Goal: Communication & Community: Answer question/provide support

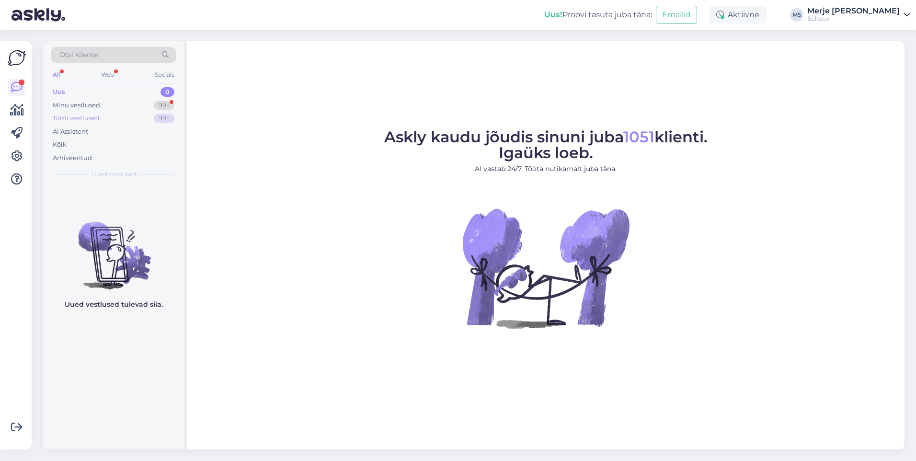
click at [78, 116] on div "Tiimi vestlused" at bounding box center [76, 119] width 47 height 10
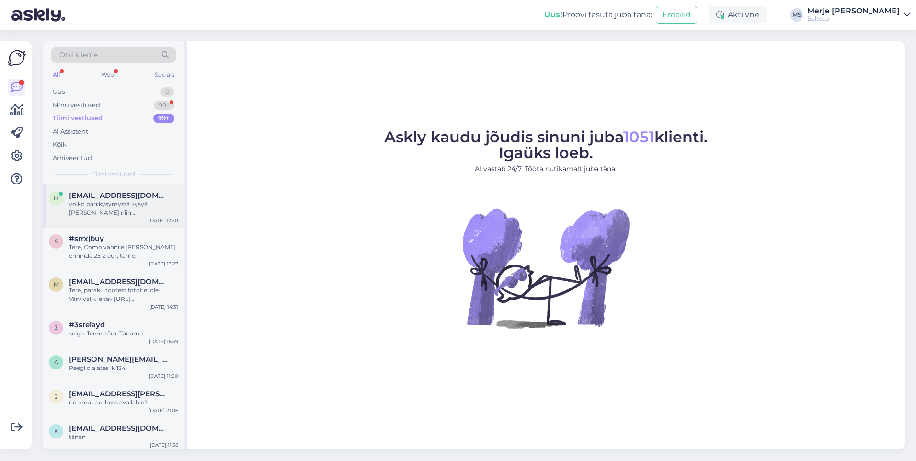
click at [93, 206] on div "voiko pari kysymystä kysyä [PERSON_NAME] niin [PERSON_NAME] aikaa hukkaan" at bounding box center [123, 208] width 109 height 17
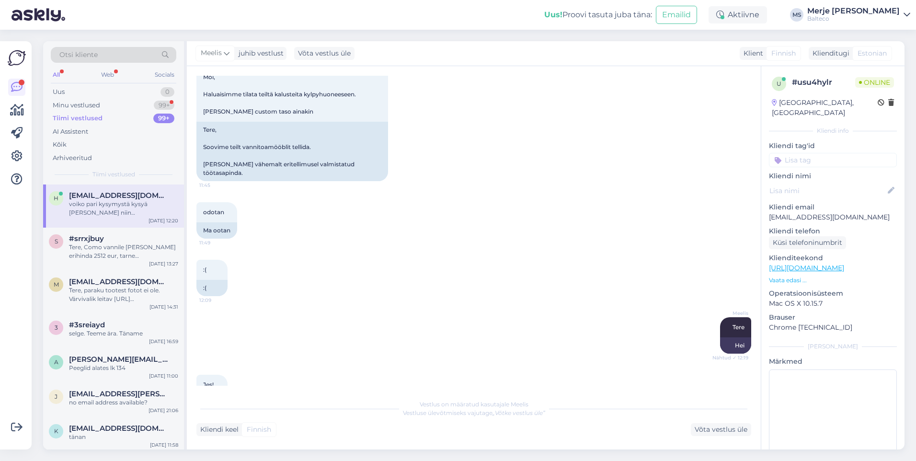
scroll to position [219, 0]
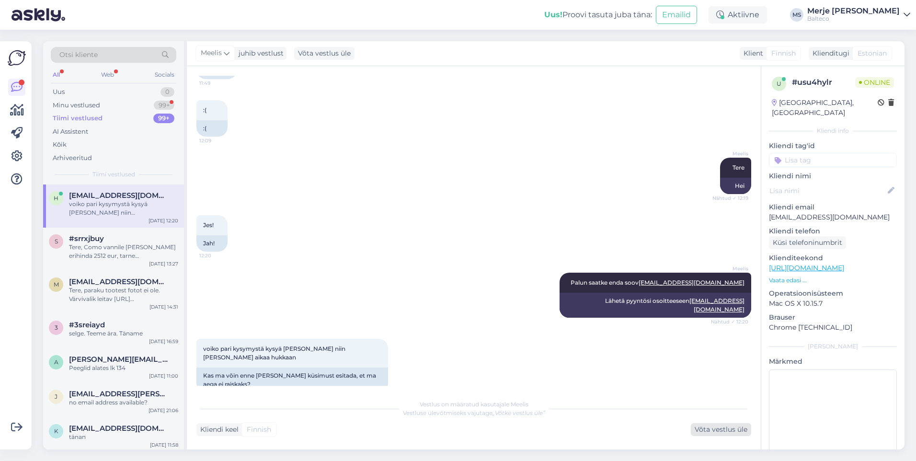
click at [718, 430] on div "Võta vestlus üle" at bounding box center [721, 429] width 60 height 13
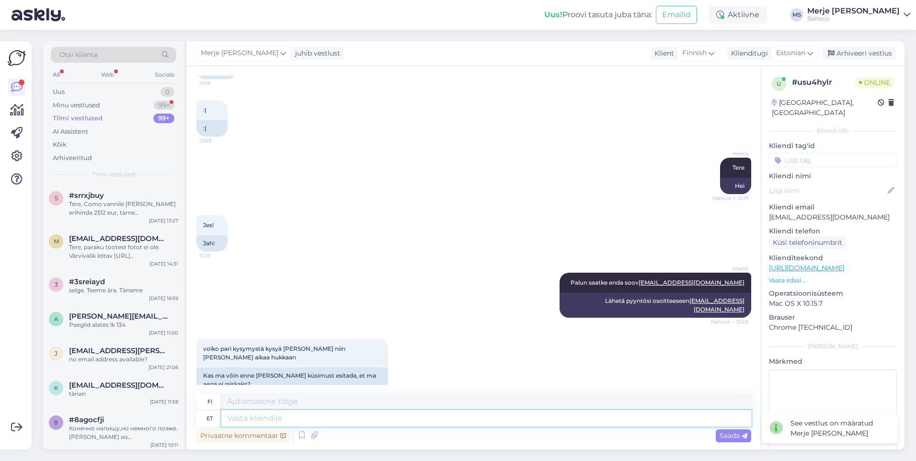
click at [293, 417] on textarea at bounding box center [486, 418] width 530 height 16
type textarea "Tere!"
type textarea "Hei!"
type textarea "Tere! [GEOGRAPHIC_DATA]"
type textarea "Hei! Ole hyvä"
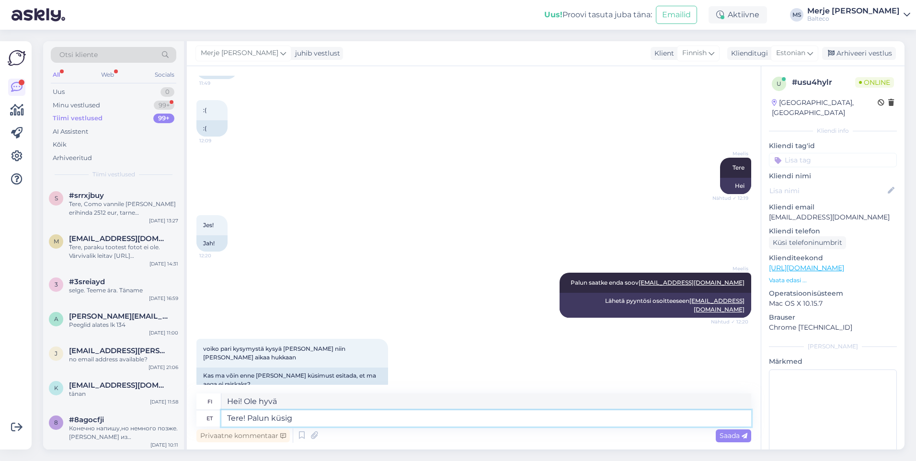
type textarea "Tere! Palun küsige"
type textarea "Hei! Kysy ihmeessä"
type textarea "Tere! Palun küsige,"
type textarea "Hei! Kysy ihmeessä."
type textarea "Tere! Palun küsige"
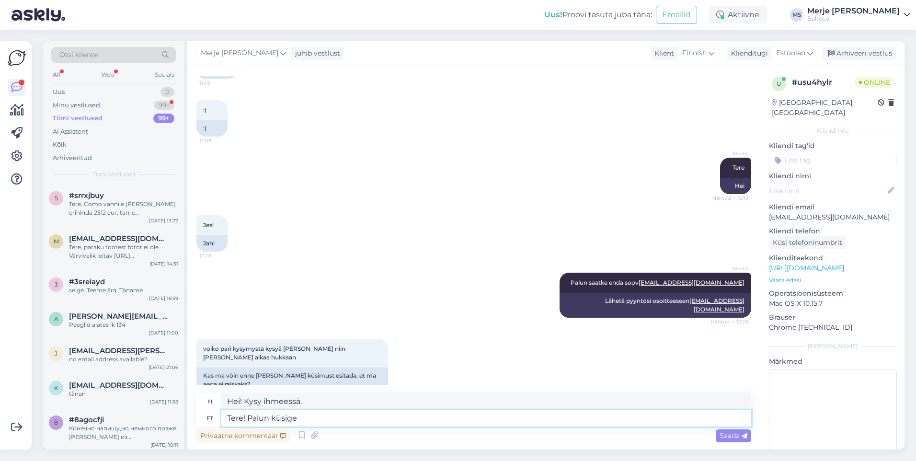
type textarea "Hei! Kysy ihmeessä"
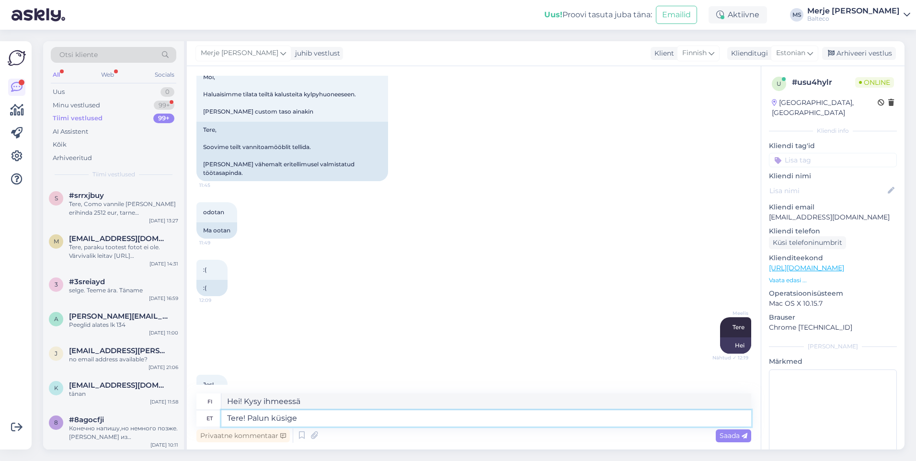
scroll to position [220, 0]
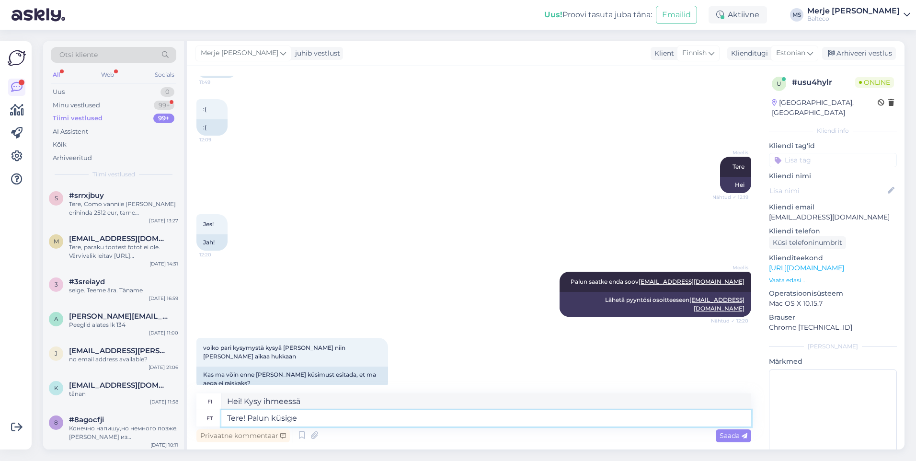
click at [311, 421] on textarea "Tere! Palun küsige" at bounding box center [486, 418] width 530 height 16
type textarea "Tere! Pal"
type textarea "Hei! Ole hyvä"
type textarea "Tere!"
type textarea "Hei!"
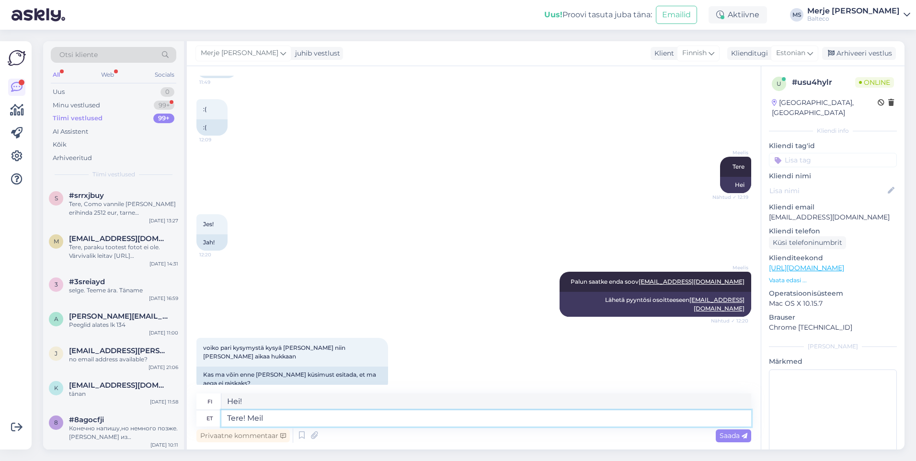
type textarea "Tere! Meil"
type textarea "Hei! Me"
type textarea "Tere! Meil tegeleb"
type textarea "Hei! Olemme tekemisissä [DEMOGRAPHIC_DATA] kanssa"
type textarea "Tere! Meil tegeleb [GEOGRAPHIC_DATA] t"
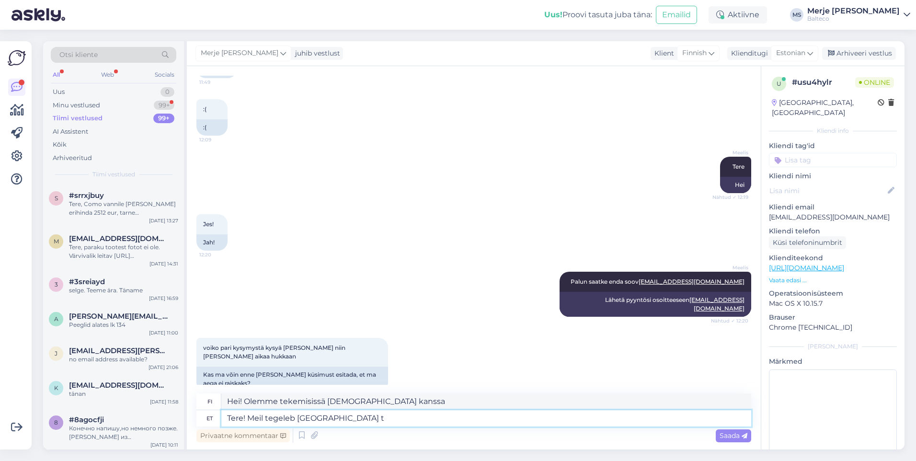
type textarea "Hei! [PERSON_NAME] tekemisissä Suomen kanssa"
type textarea "Tere! Meil tegeleb Soome turufga S"
type textarea "Hei! Toimimme Suomen markkinoilla."
type textarea "Tere! Meil tegeleb [GEOGRAPHIC_DATA] turufga eksppr"
type textarea "Hei! Meillä on Suomen markkinoille suunnattu messutapahtuma."
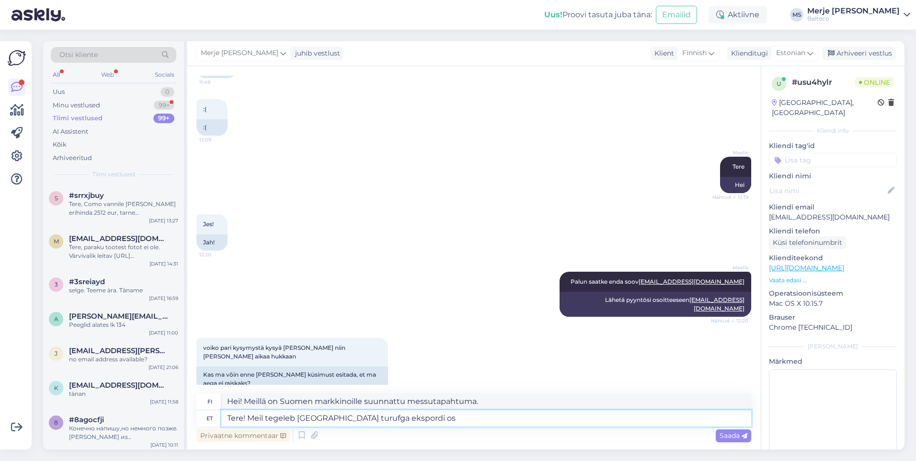
type textarea "Tere! Meil tegeleb Soome turufga ekspordi osk"
type textarea "Hei! Harjoitamme vientiä Suomen markkinoille."
type textarea "Tere! Meil tegeleb Soome turufga ekspordi oskan"
type textarea "Hei! Toimimme Suomen markkinoilla, voin viedä tuotteita"
type textarea "Tere! Meil tegeleb [GEOGRAPHIC_DATA] turufga ekspordi osakond,"
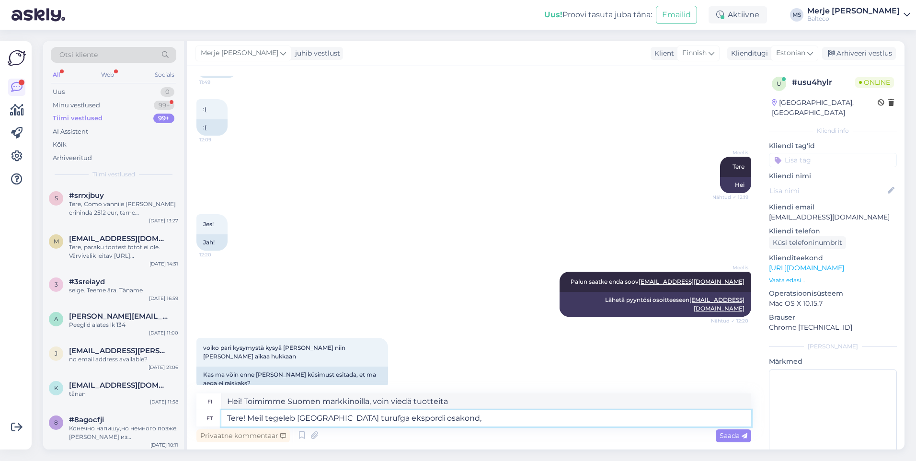
type textarea "Hei! Meillä on vientiosasto, joka hoitaa Suomen markkinoita."
type textarea "Tere! Meil tegeleb [GEOGRAPHIC_DATA] turufga ekspordi osakond, ma ei p"
type textarea "Hei! Meillä on vientiosasto, joka hoitaa Suomen markkinoita, en minä"
type textarea "Tere! Meil tegeleb [GEOGRAPHIC_DATA] turufga ekspordi osakond, ma ei pruugi s"
type textarea "Hei! Meillä on vientiosasto, joka hoitaa Suomen markkinoita, joten en ehkä pyst…"
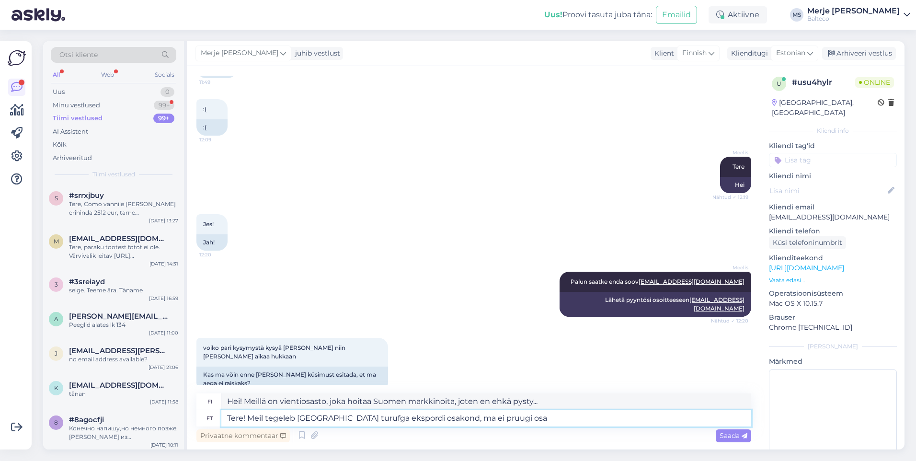
type textarea "Tere! Meil tegeleb [GEOGRAPHIC_DATA] turufga ekspordi osakond, ma ei pruugi osat"
type textarea "Hei! Meillä on vientiosasto, joka hoitaa Suomen markkinoita, enkä ehkä ole osa …"
type textarea "Tere! Meil tegeleb [GEOGRAPHIC_DATA] turufga ekspordi osakond, ma ei"
type textarea "Hei! Meillä on vientiosasto, joka hoitaa Suomen markkinoita, joten en ehkä pyst…"
type textarea "Tere! Meil tegeleb [GEOGRAPHIC_DATA] turufga ekspordi osakond, ma"
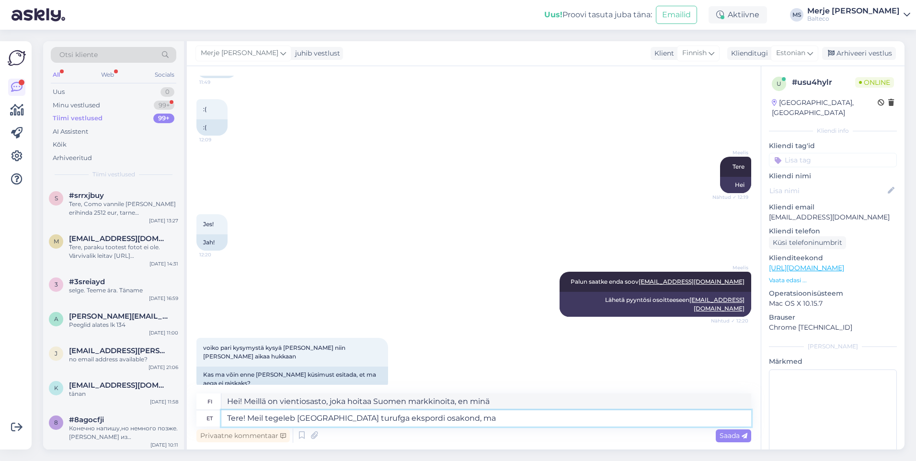
type textarea "Hei! Meillä on vientiosasto, joka hoitaa Suomen markkinoita."
type textarea "Tere! Meil tegeleb [GEOGRAPHIC_DATA] turufga ekspordi osakond, küisge"
type textarea "Hei! Meillä on vientiosasto, joka hoitaa Suomen markkinoita, kysy"
type textarea "Tere! Meil tegeleb [GEOGRAPHIC_DATA] turufga ekspordi osakond, küsige küsüimuse…"
type textarea "Hei! Meillä on vientiosasto, joka hoitaa Suomen markkinoita, kysy rohkeasti, [P…"
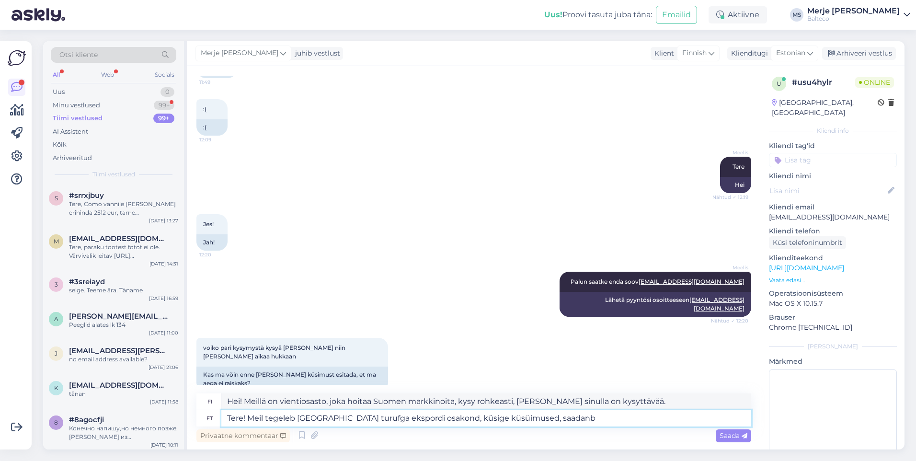
type textarea "Tere! Meil tegeleb [GEOGRAPHIC_DATA] turufga ekspordi osakond, küsige küsüimuse…"
type textarea "Hei! Meillä on vientiosasto, joka hoitaa Suomen markkinoita. Kysymyksiä voi esi…"
type textarea "Tere! Meil tegeleb [GEOGRAPHIC_DATA] turufga ekspordi osakond, küsige küsüimuse…"
type textarea "Hei! Meillä on vientiosasto, joka hoitaa Suomen markkinoita. Kysy mitä tahansa,…"
type textarea "Tere! Meil tegeleb [GEOGRAPHIC_DATA] turufga ekspordi osakond, küsige küsüimuse…"
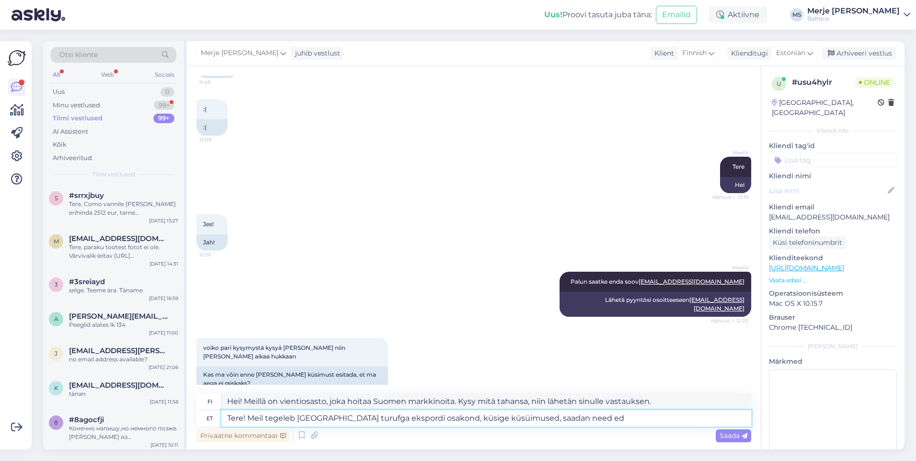
type textarea "Hei! Meillä on vientiosasto, joka hoitaa Suomen markkinoita. [PERSON_NAME] sinu…"
type textarea "Tere! Meil tegeleb [GEOGRAPHIC_DATA] turufga ekspordi osakond, küsige küsüimuse…"
type textarea "Hei! Meillä on vientiosasto, joka hoitaa Suomen markkinoita. Kysymyksiä voi esi…"
type textarea "Tere! Meil tegeleb [GEOGRAPHIC_DATA] turufga ekspordi osakond, küsige küsüimuse…"
type textarea "Hei! Meillä on vientiosasto, joka hoitaa Suomen markkinoita. [PERSON_NAME] sinu…"
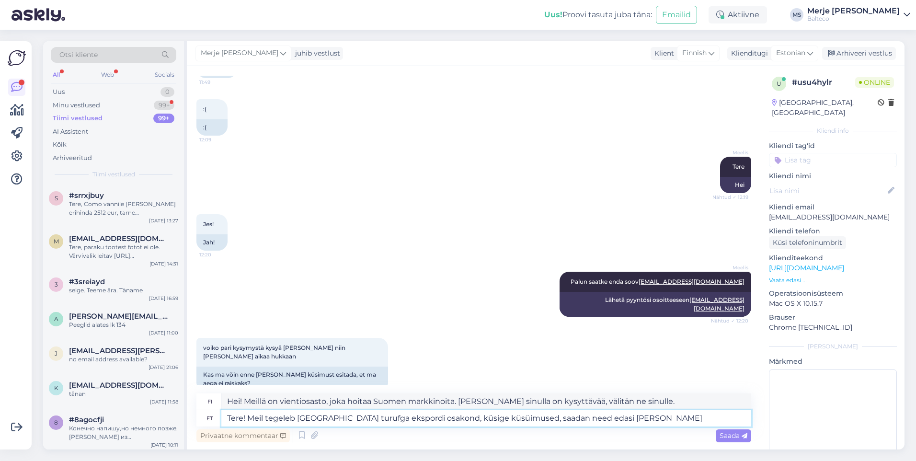
type textarea "Tere! Meil tegeleb [GEOGRAPHIC_DATA] turufga ekspordi osakond, küsige küsüimuse…"
type textarea "Hei! Meillä on vientiosasto, joka hoitaa Suomen markkinoita. Kysy mitä tahansa,…"
type textarea "Tere! Meil tegeleb [GEOGRAPHIC_DATA] turufga ekspordi osakond, küsige küsüimuse…"
type textarea "Hei! Vientiosastomme hoitaa Suomen markkinoita, kysy kysymyksiä, välitän ne sin…"
type textarea "Tere! Meil tegeleb [GEOGRAPHIC_DATA] turufga ekspordi osakond, küsige küsüimuse…"
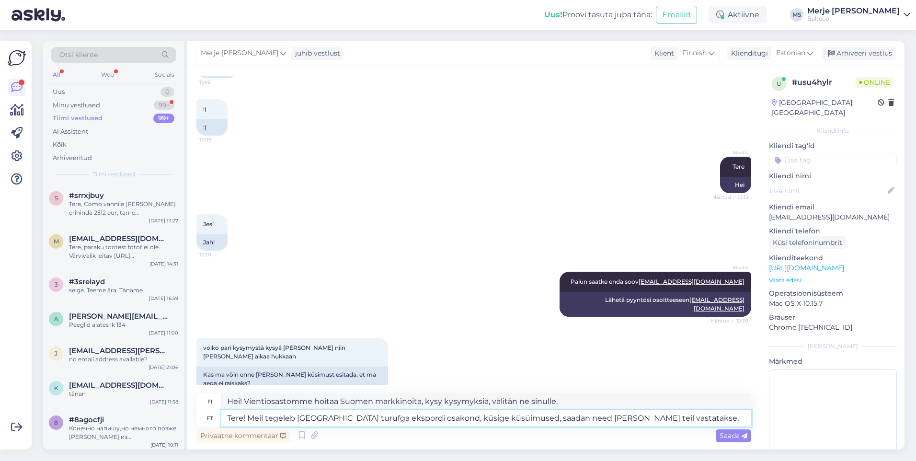
type textarea "Hei! Vientiosastomme hoitaa Suomen markkinoita. Kysymyksiä voi esittää, välitän…"
type textarea "Tere! Meil tegeleb [GEOGRAPHIC_DATA] turufga ekspordi osakond, küsige küsüimuse…"
type textarea "Hei! Vientiosastomme hoitaa Suomen markkinoita, kysy kysymyksesi, välitän ne et…"
type textarea "Tere! Meil tegeleb [GEOGRAPHIC_DATA] turufga ekspordi osakond, küsige küsüimuse…"
type textarea "Hei! Vientiosastomme hoitaa Suomen markkinoita. Kysymyksiä voi esittää, välitän…"
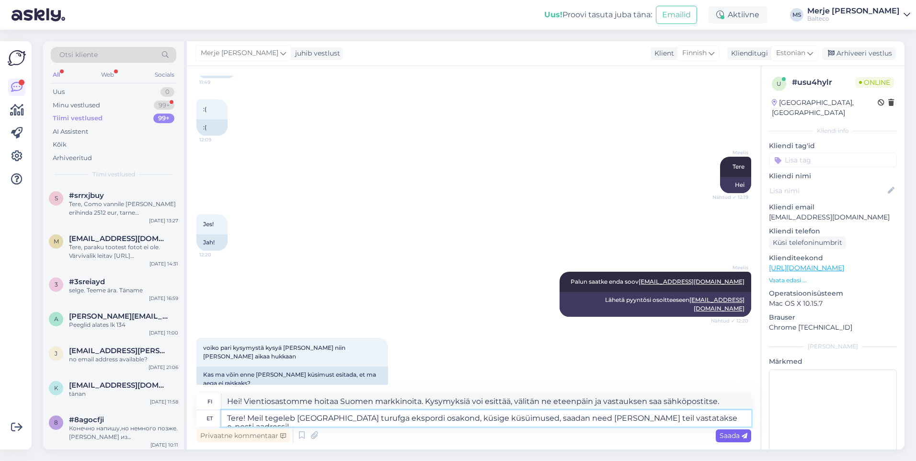
type textarea "Tere! Meil tegeleb [GEOGRAPHIC_DATA] turufga ekspordi osakond, küsige küsüimuse…"
click at [725, 437] on span "Saada" at bounding box center [733, 435] width 28 height 9
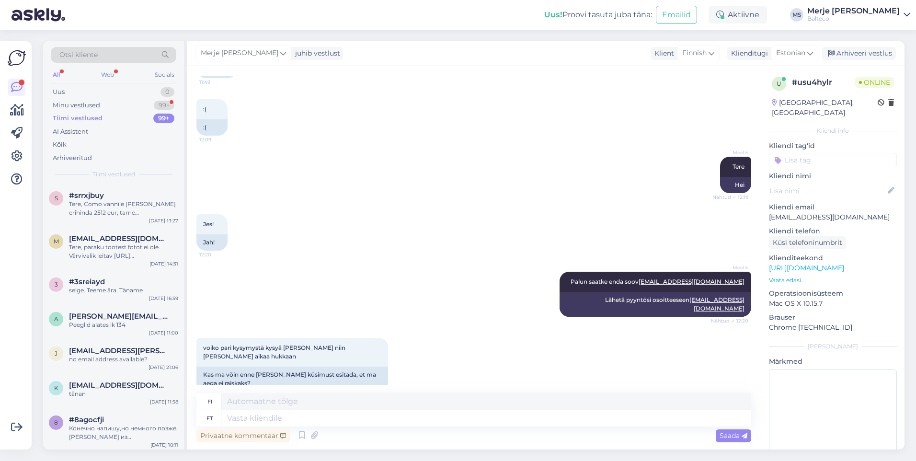
scroll to position [312, 0]
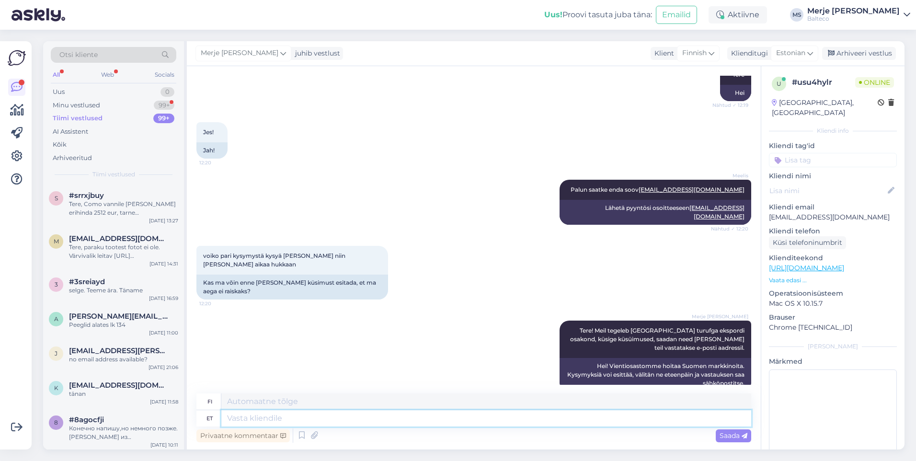
click at [625, 414] on textarea at bounding box center [486, 418] width 530 height 16
type textarea "Loo"
type textarea "Tarinoita"
type textarea "L"
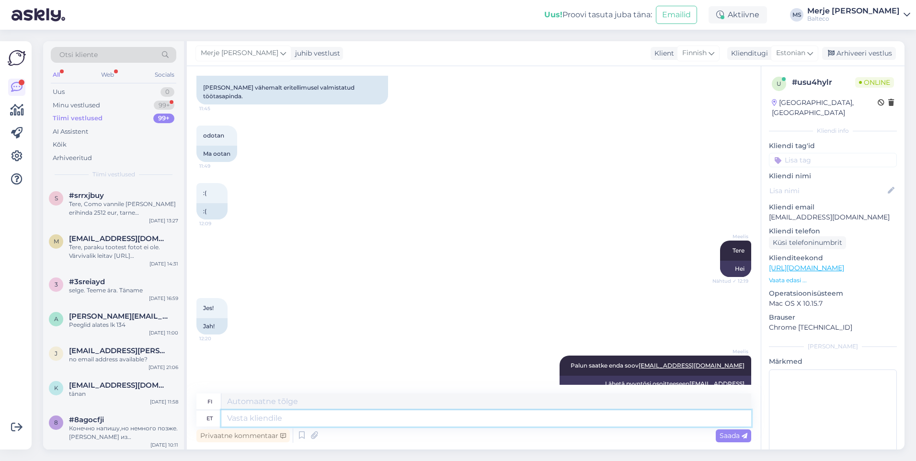
scroll to position [160, 0]
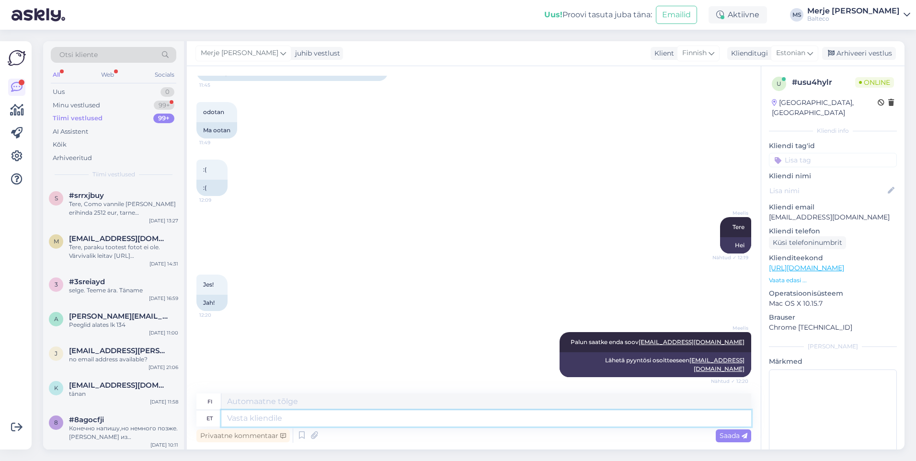
click at [257, 415] on textarea at bounding box center [486, 418] width 530 height 16
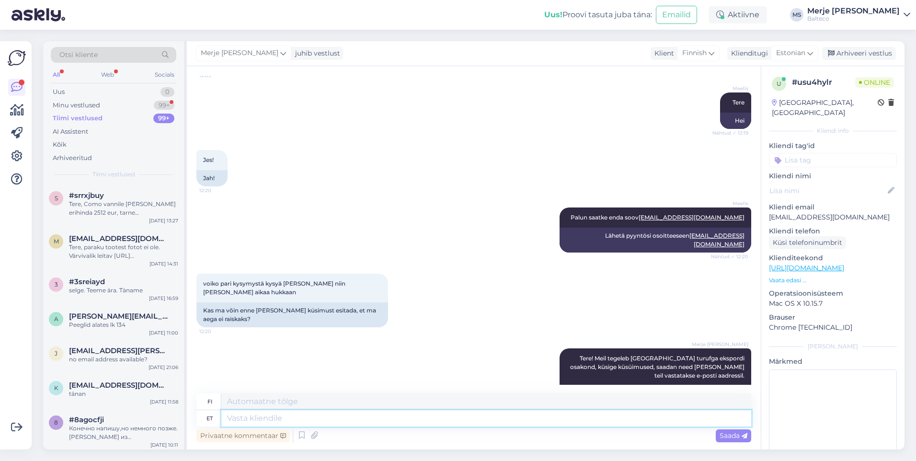
scroll to position [312, 0]
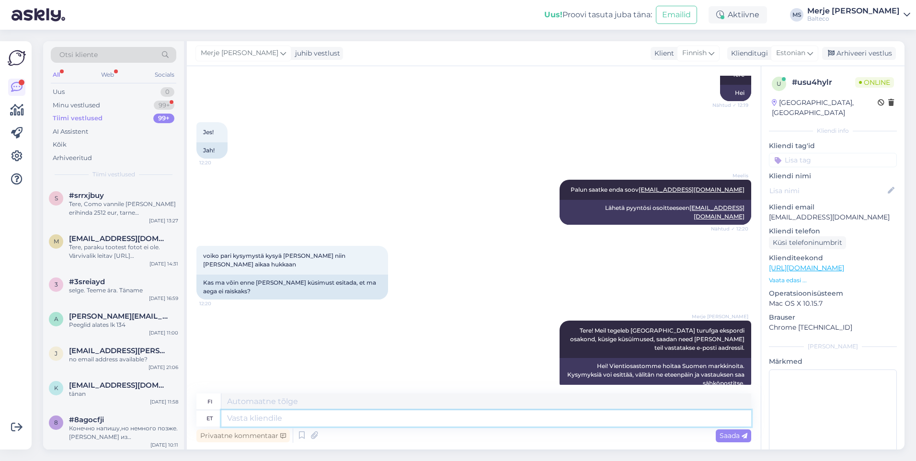
click at [289, 415] on textarea at bounding box center [486, 418] width 530 height 16
type textarea "Aitame"
type textarea "Autamme"
type textarea "Aitame teid"
type textarea "Autamme sinua"
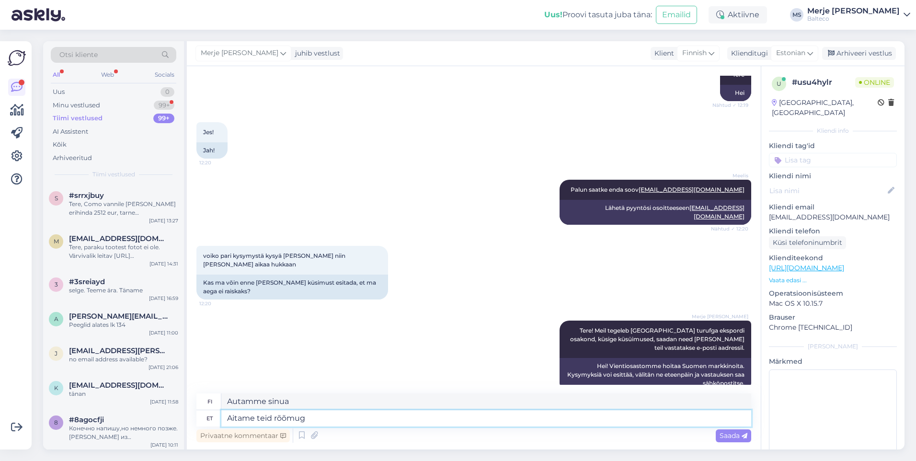
type textarea "Aitame teid rõõmuga"
type textarea "Autamme sinua mielellämme."
type textarea "Aitame teid rõõmuga!"
type textarea "Autamme sinua mielellämme!"
